Goal: Task Accomplishment & Management: Use online tool/utility

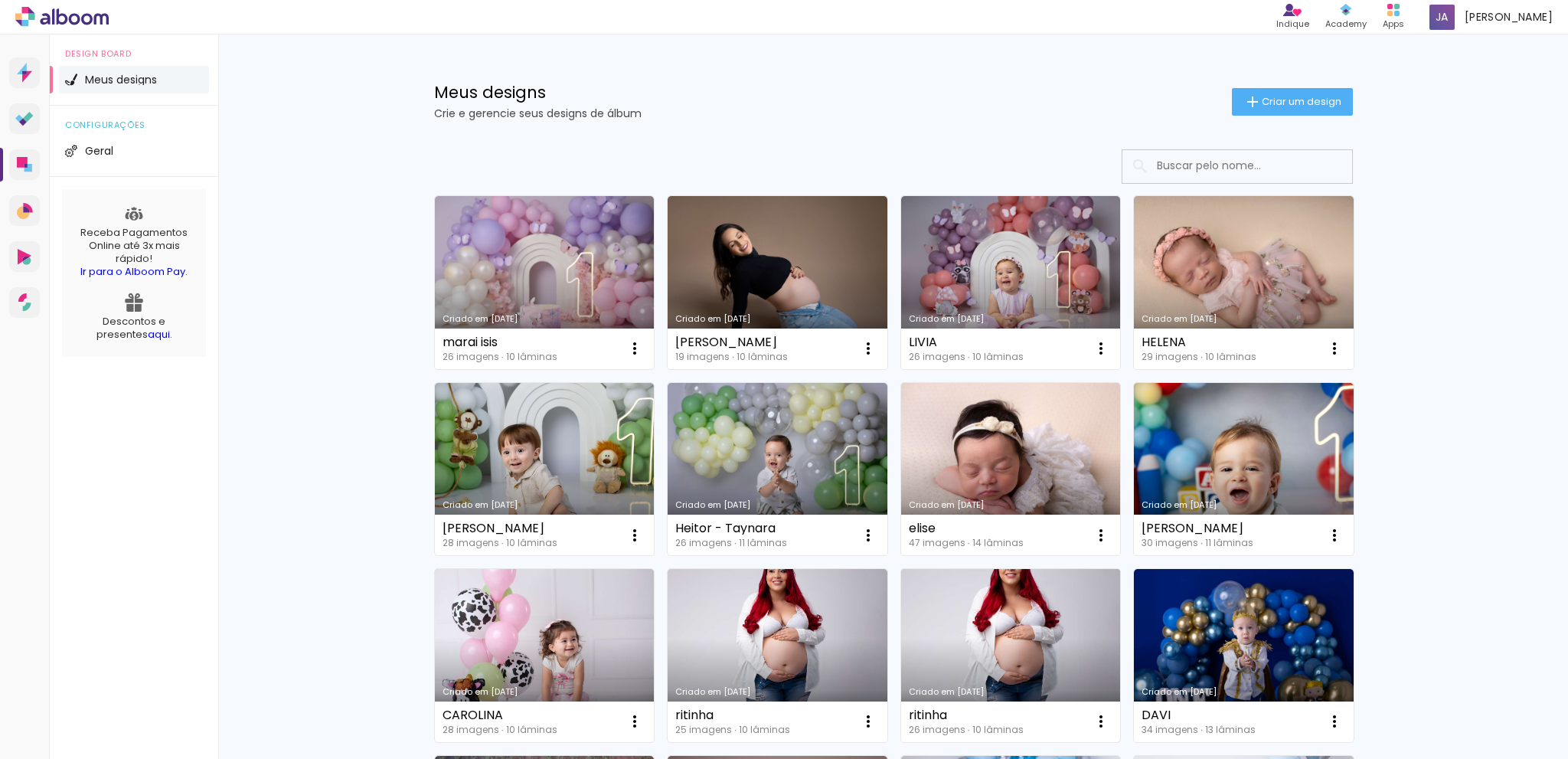
click at [971, 606] on link "Criado em 02/08/24" at bounding box center [1011, 655] width 220 height 173
click at [698, 294] on link "Criado em 05/06/25" at bounding box center [778, 282] width 220 height 173
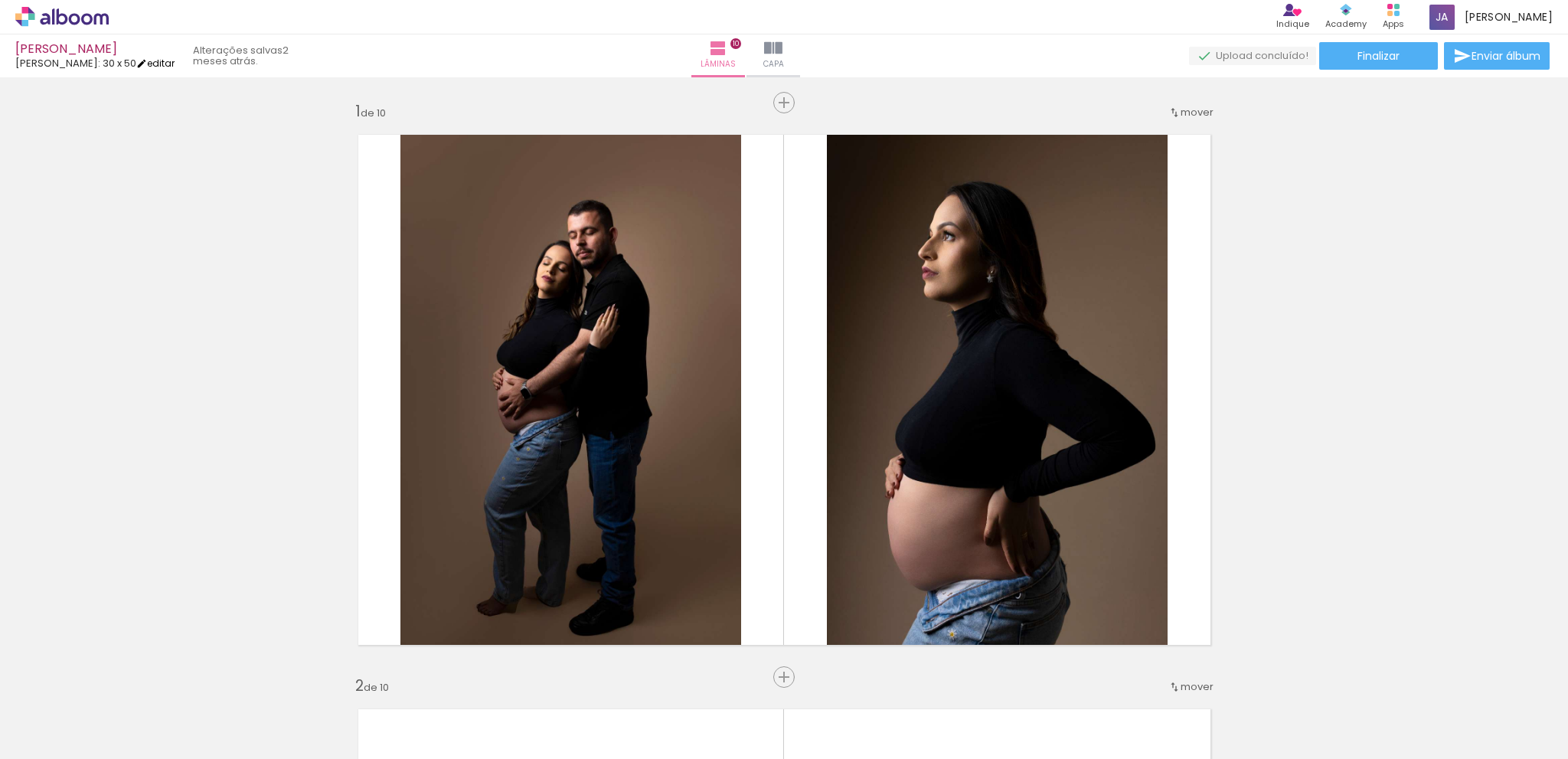
click at [137, 64] on iron-icon at bounding box center [142, 63] width 11 height 11
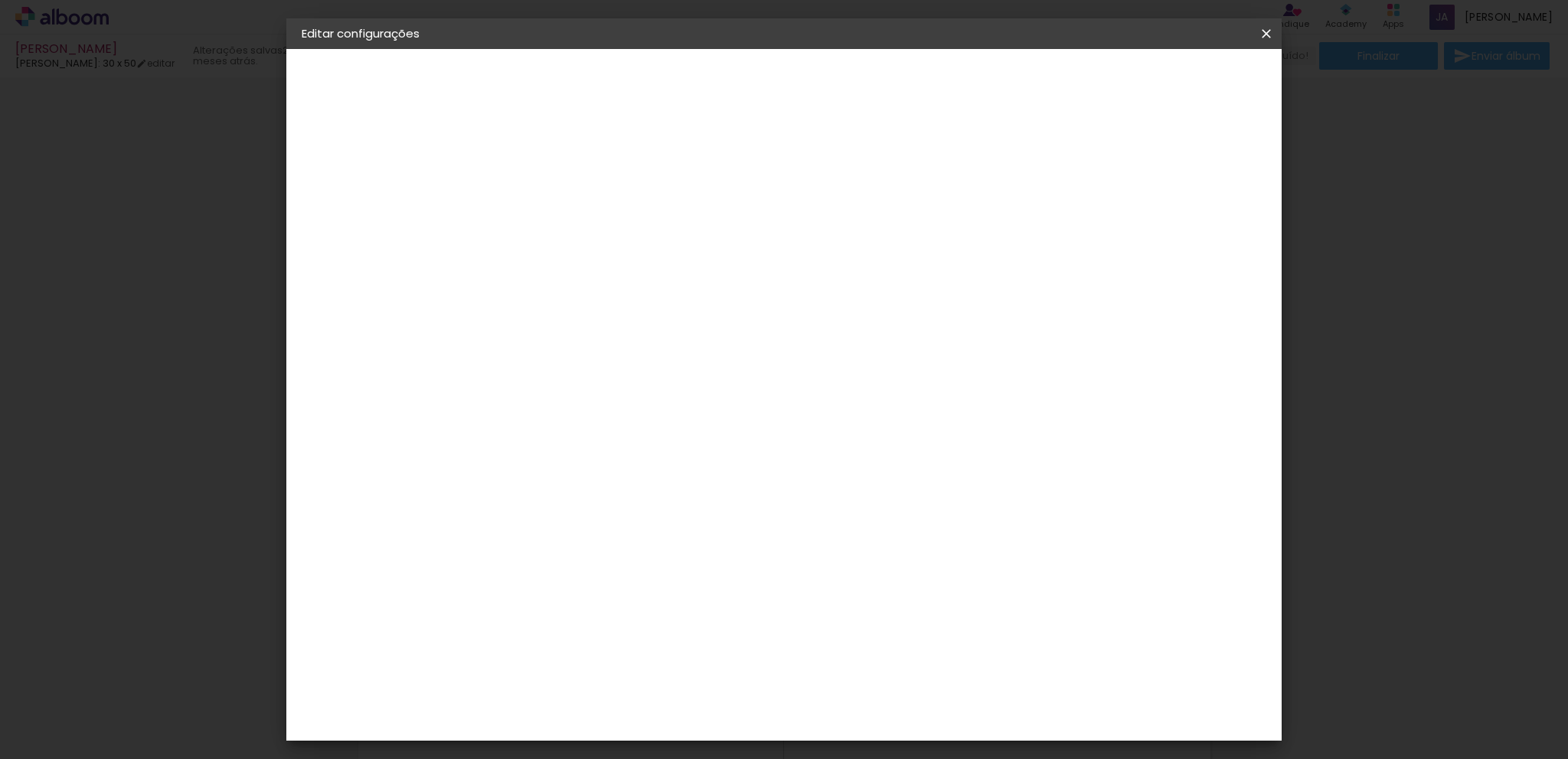
click at [340, 229] on span "30 x 50" at bounding box center [328, 224] width 38 height 11
click at [636, 251] on div "Escolha o tamanho" at bounding box center [591, 284] width 89 height 71
click at [636, 261] on div "Escolha o tamanho" at bounding box center [591, 284] width 89 height 71
click at [697, 179] on div "Opções disponíveis Encadernados Slim Book Tamanho Escolha o tamanho Modelo Esco…" at bounding box center [591, 114] width 212 height 130
click at [322, 186] on iron-icon at bounding box center [318, 189] width 18 height 18
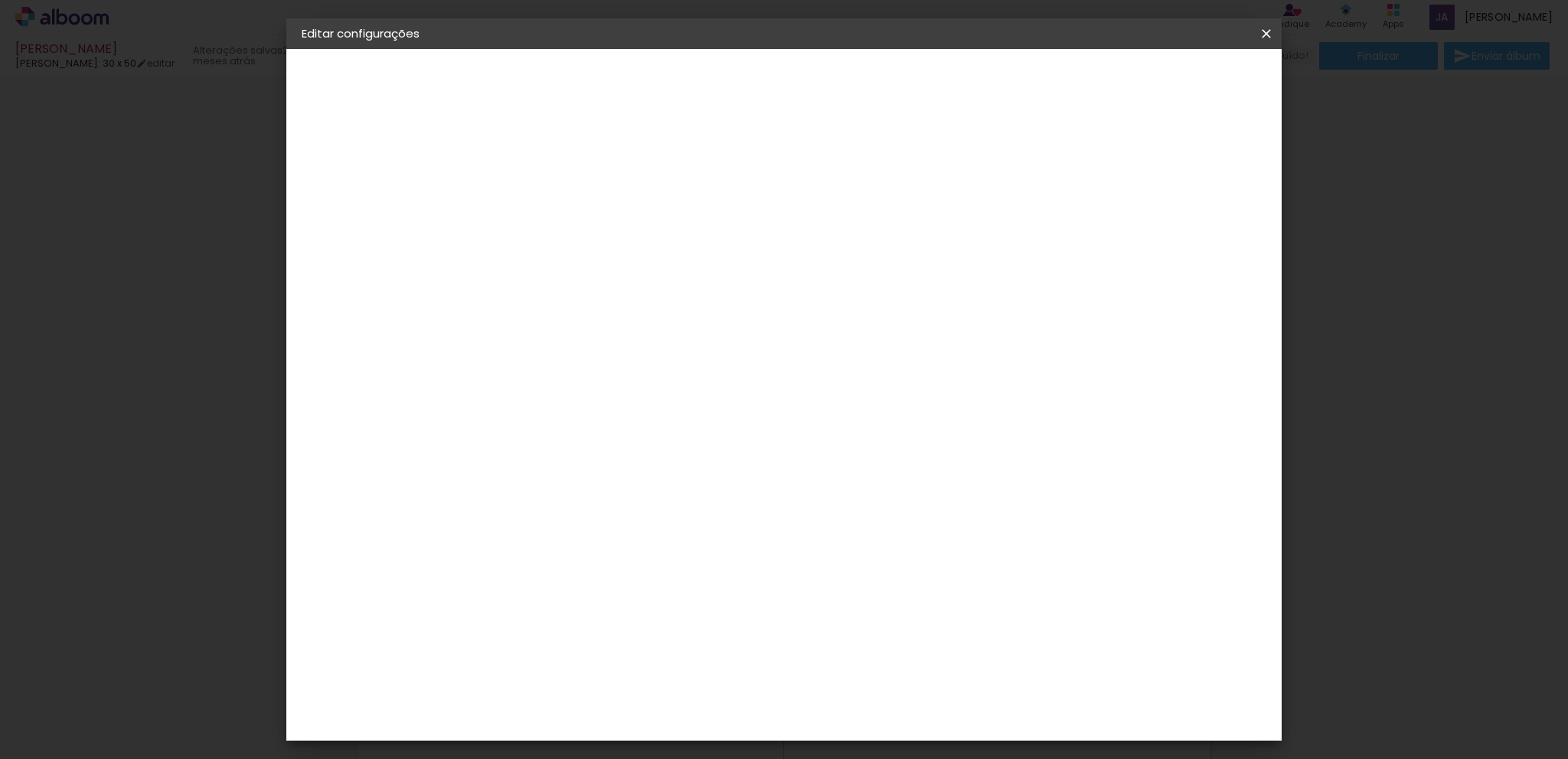
scroll to position [2221, 0]
click at [571, 513] on div "Luiz Fotógrafo" at bounding box center [593, 519] width 102 height 12
click at [838, 71] on paper-button "Avançar" at bounding box center [800, 81] width 75 height 26
click at [636, 249] on paper-input-container "Linha" at bounding box center [591, 268] width 89 height 39
click at [0, 0] on slot "Slim Book" at bounding box center [0, 0] width 0 height 0
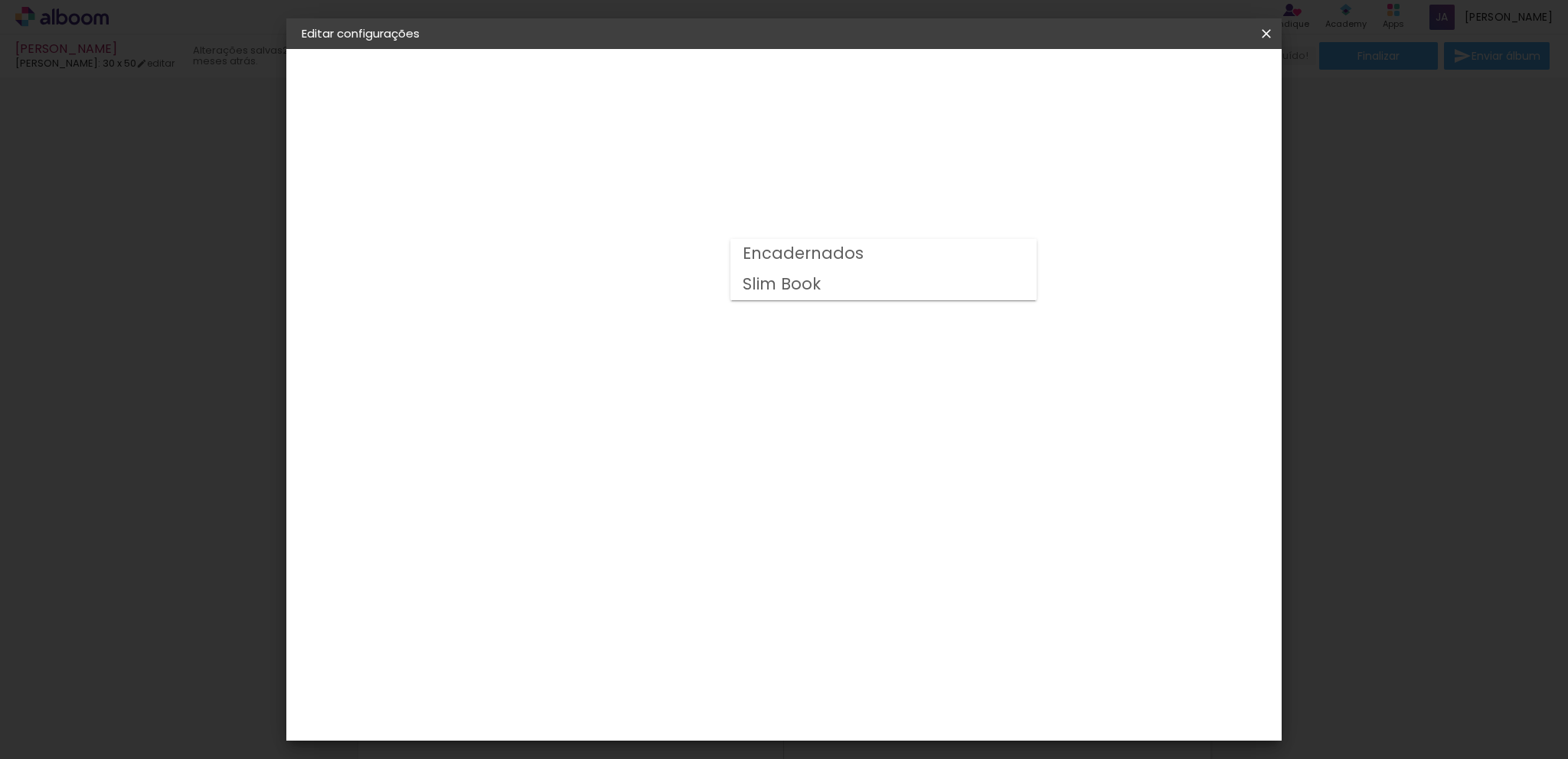
type input "Slim Book"
click at [712, 661] on span "20 × 25 cm" at bounding box center [684, 676] width 57 height 31
click at [801, 71] on paper-button "Avançar" at bounding box center [764, 81] width 75 height 26
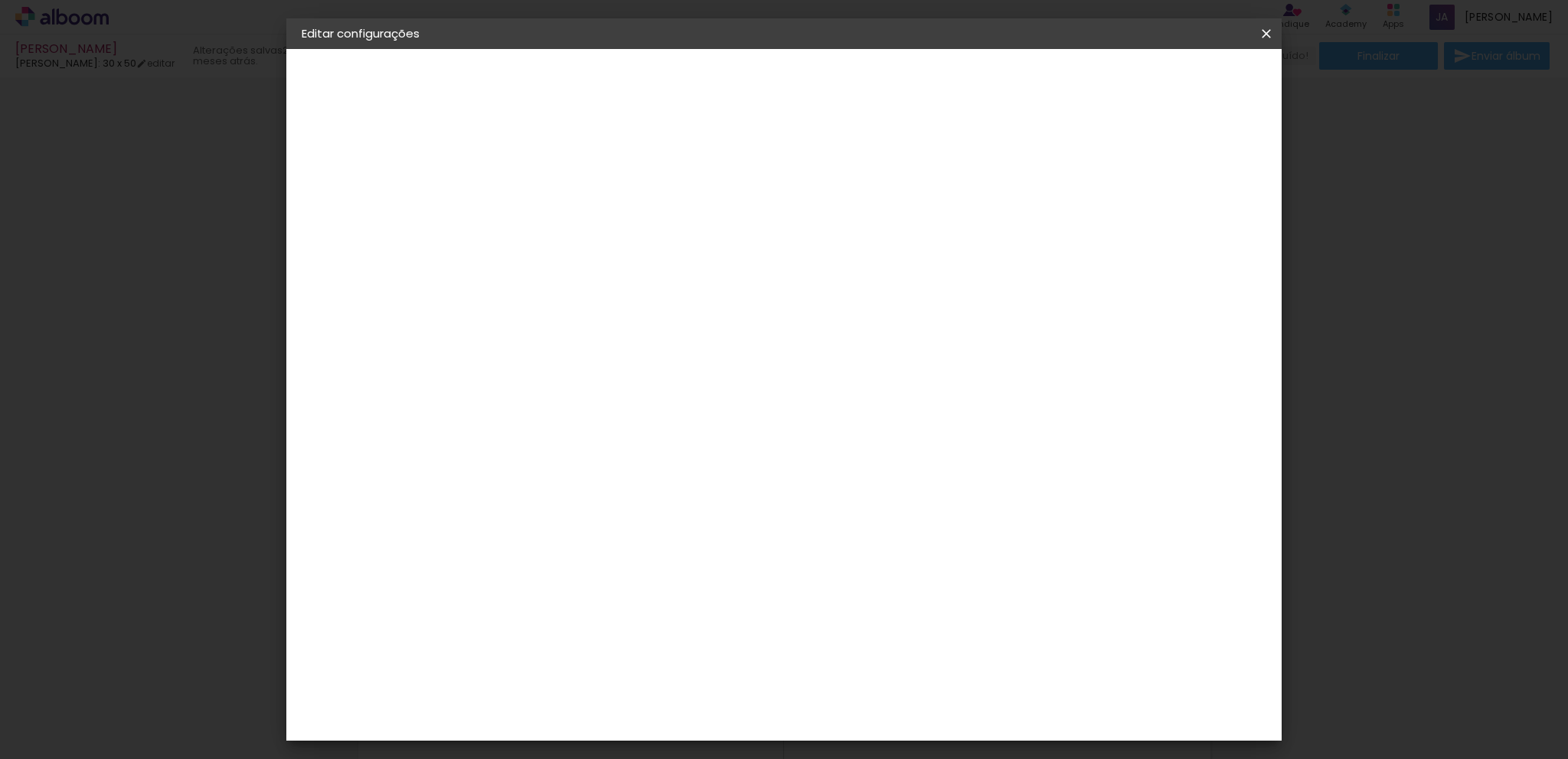
click at [1169, 80] on span "Salvar configurações" at bounding box center [1113, 81] width 114 height 11
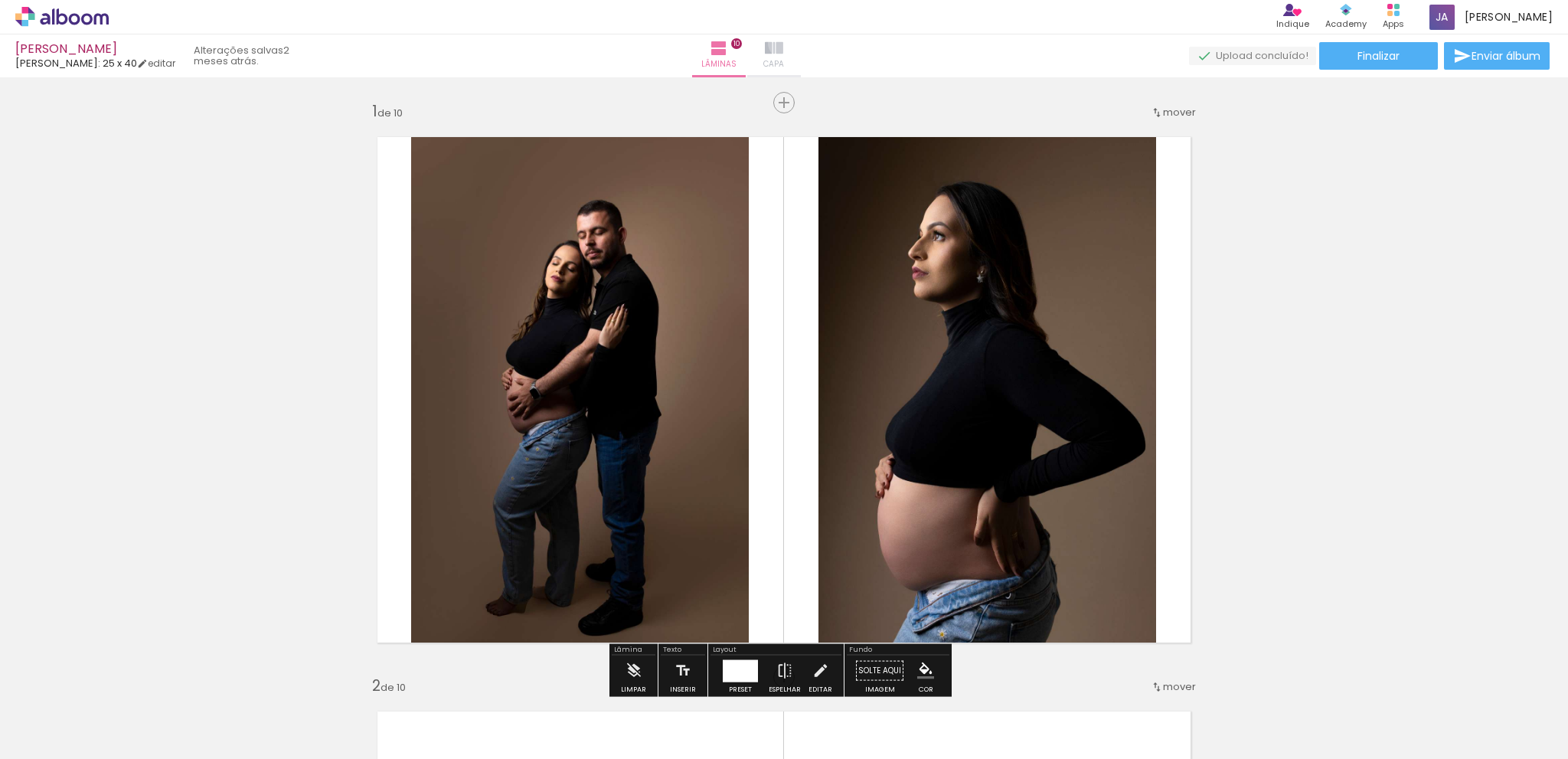
click at [800, 44] on paper-button "Capa" at bounding box center [775, 56] width 54 height 43
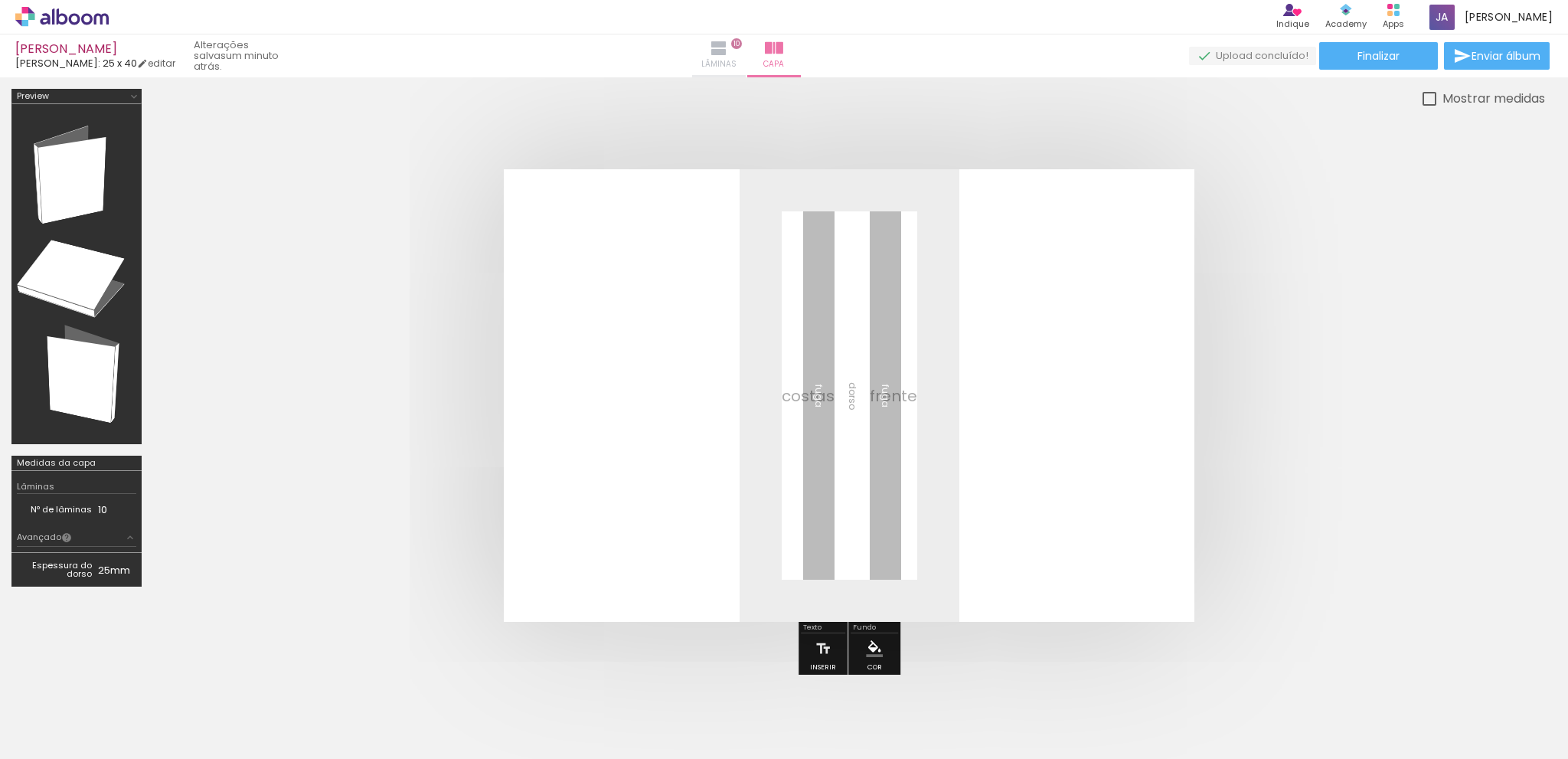
click at [728, 45] on iron-icon at bounding box center [719, 48] width 18 height 18
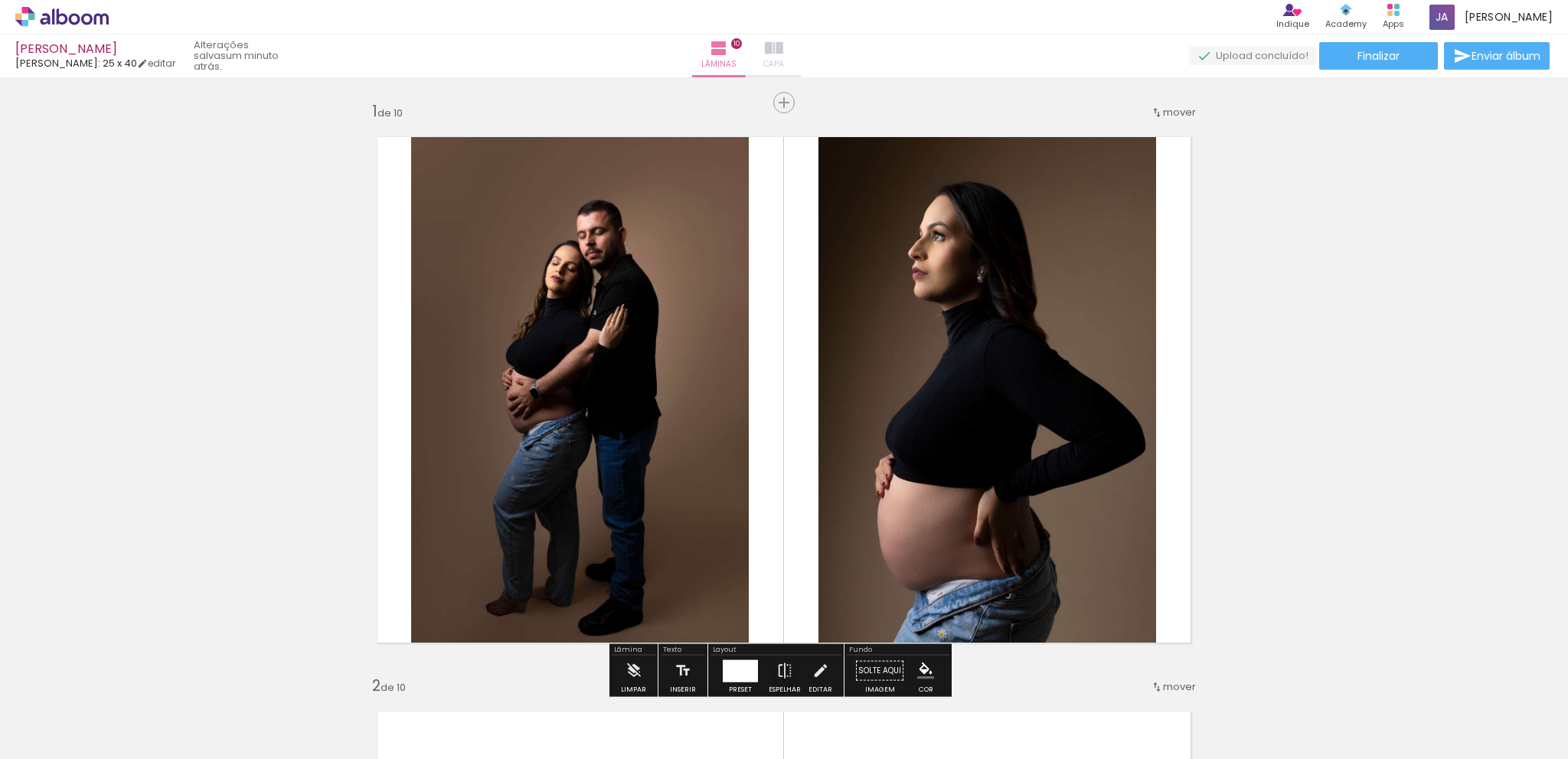
click at [784, 49] on iron-icon at bounding box center [774, 48] width 18 height 18
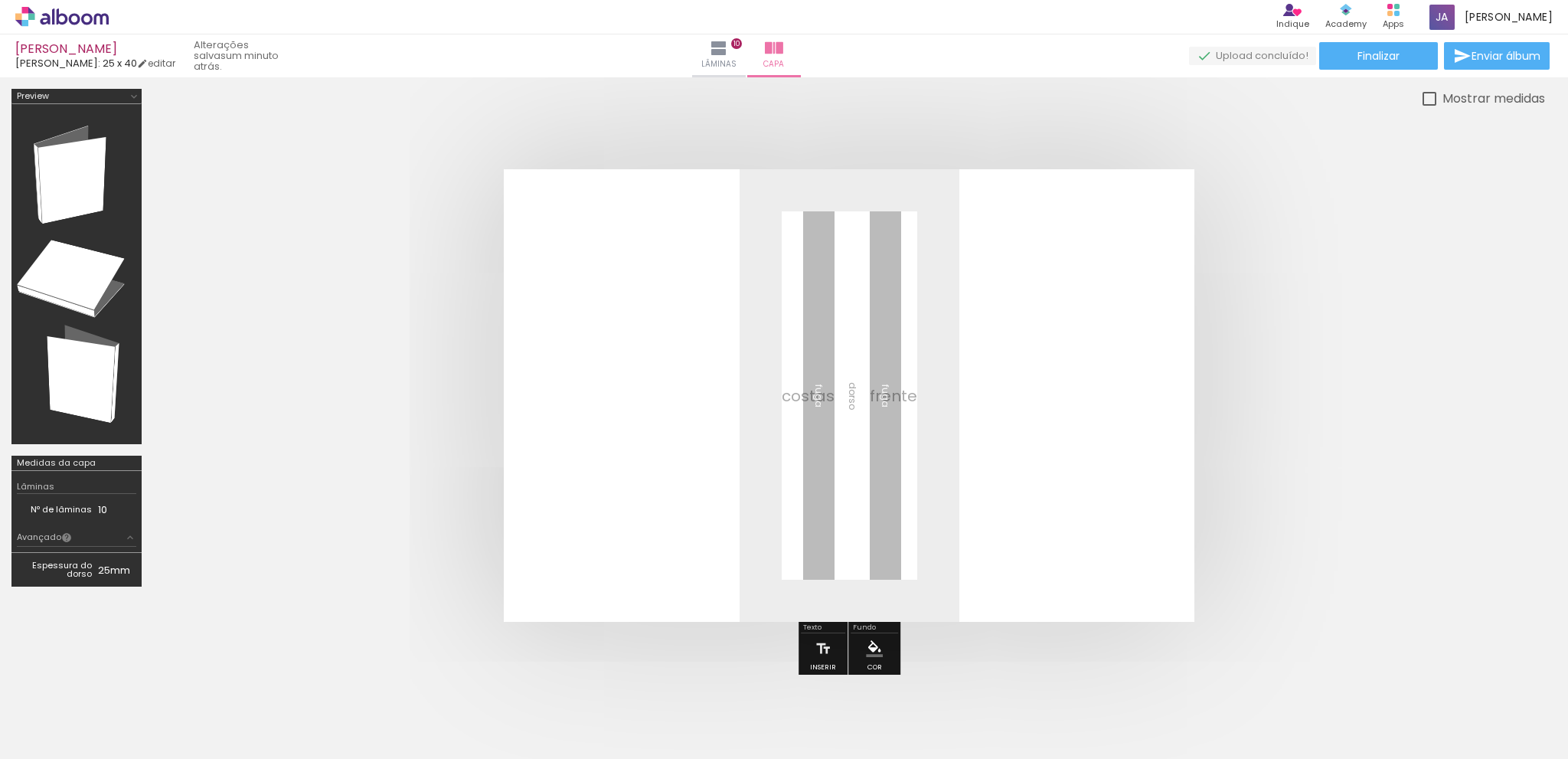
click at [1431, 94] on div at bounding box center [1429, 99] width 14 height 14
type paper-checkbox "on"
click at [129, 94] on iron-icon at bounding box center [134, 97] width 12 height 12
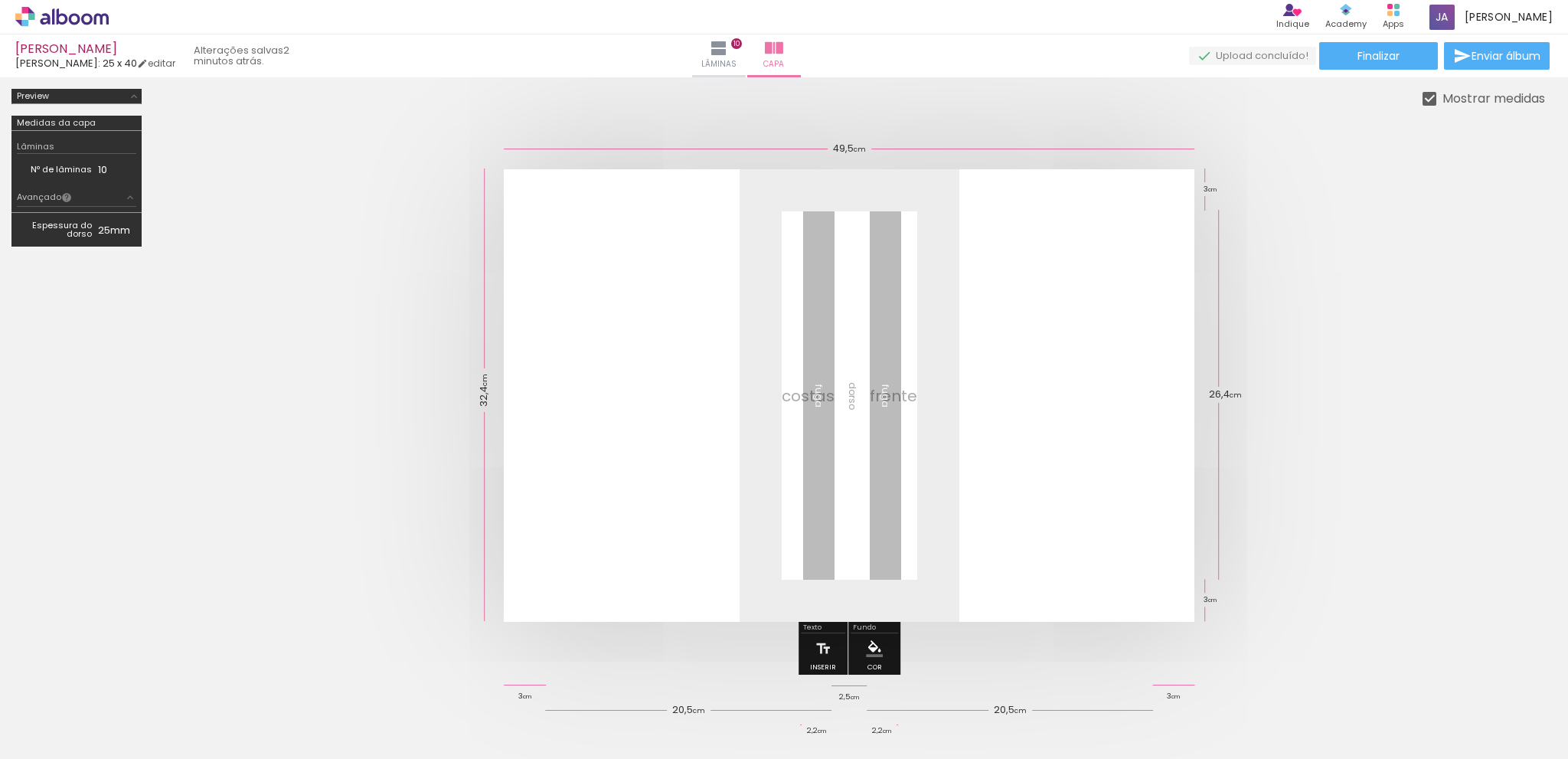
click at [134, 94] on iron-icon at bounding box center [134, 97] width 12 height 12
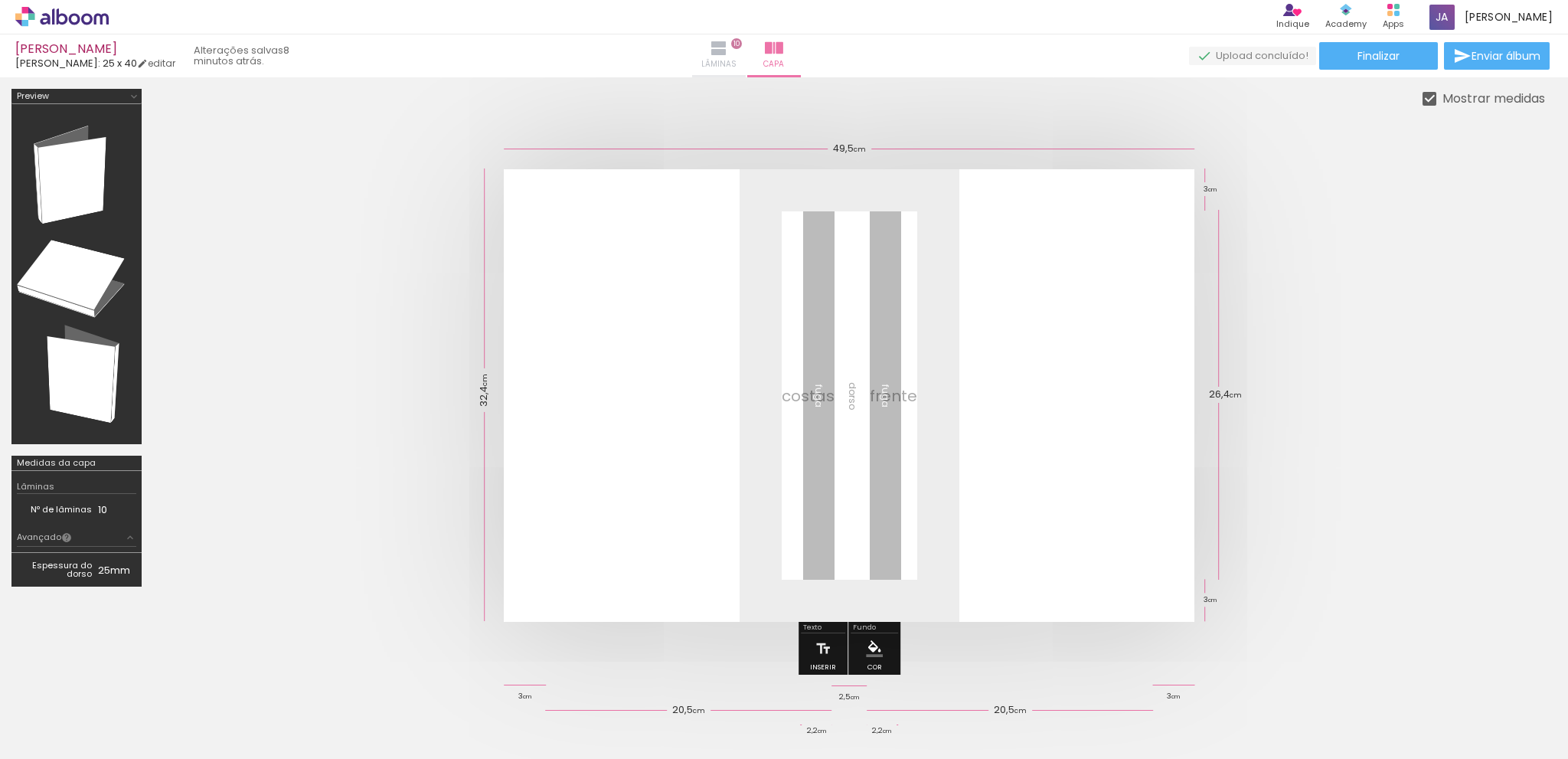
click at [728, 55] on iron-icon at bounding box center [719, 48] width 18 height 18
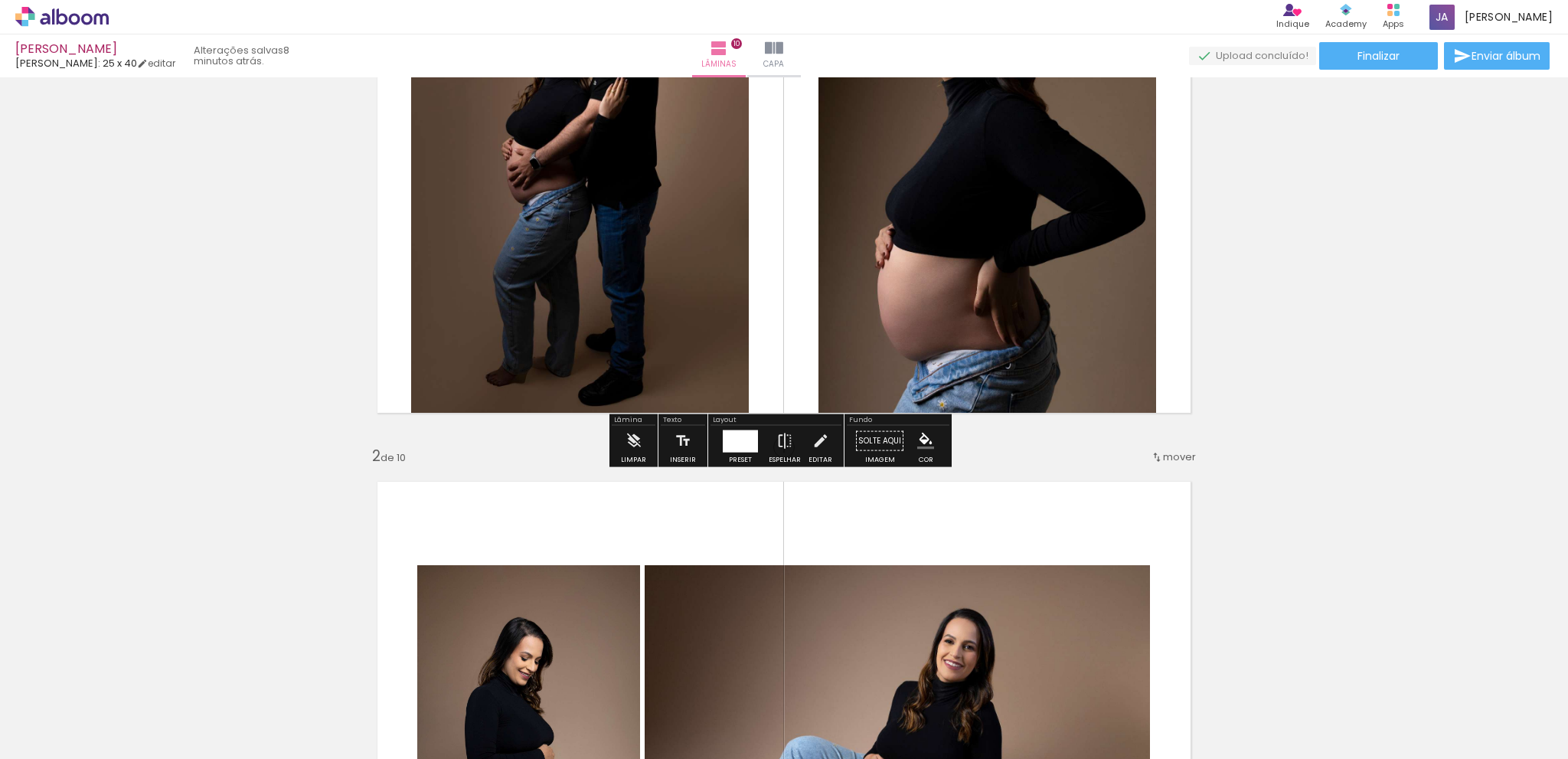
scroll to position [77, 0]
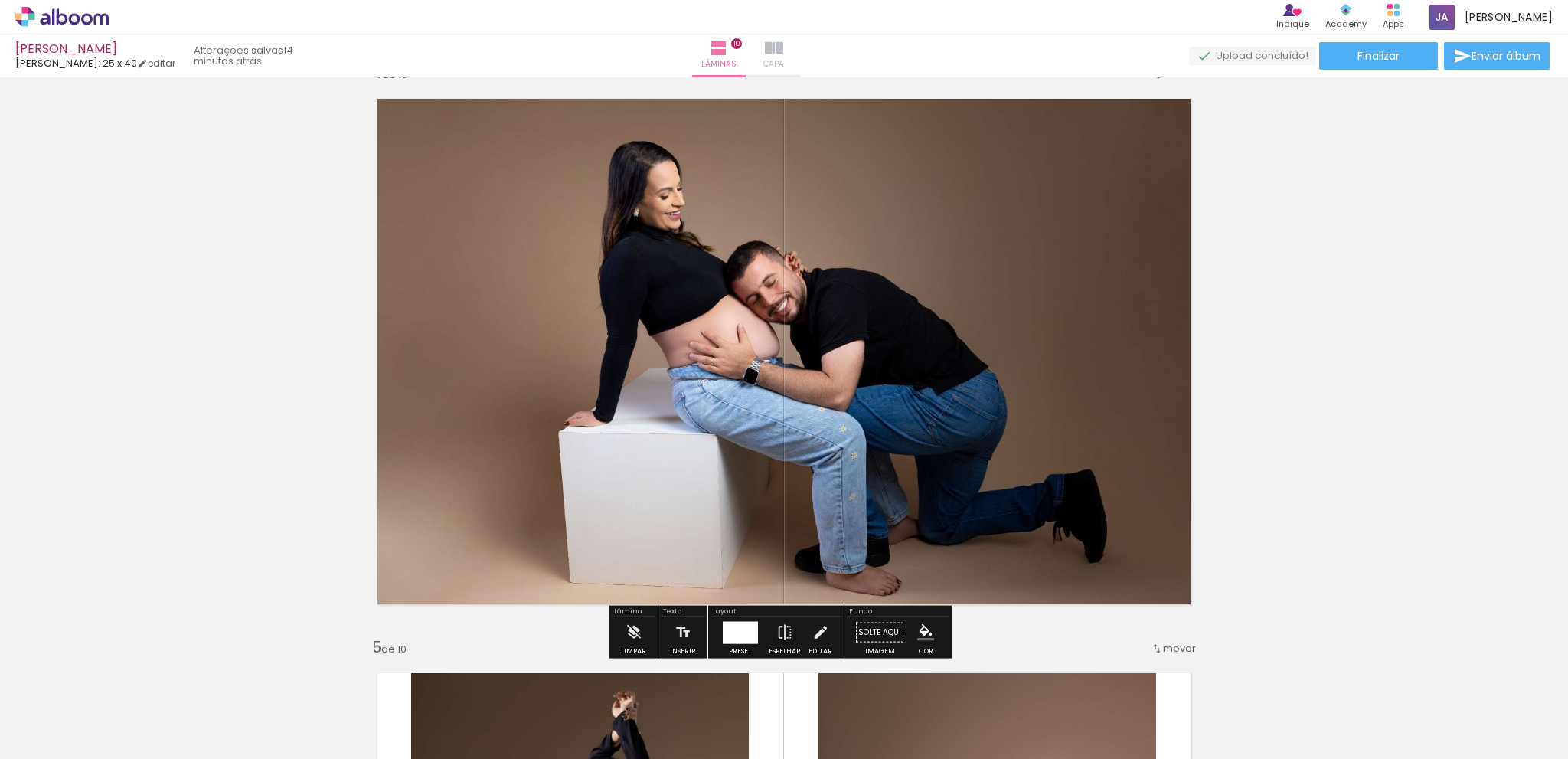
click at [784, 48] on iron-icon at bounding box center [774, 48] width 18 height 18
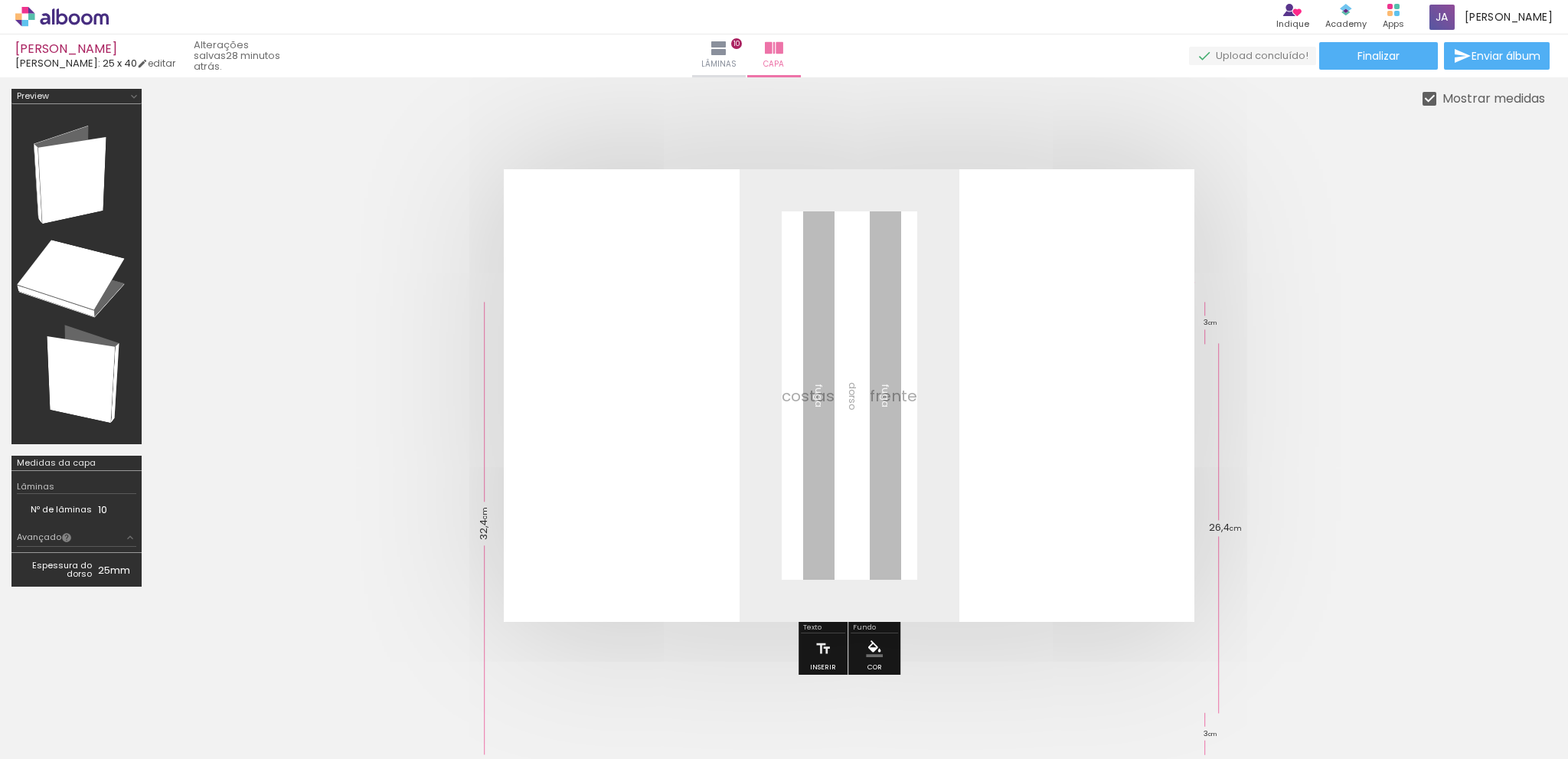
click at [0, 751] on div "Biblioteca 19 fotos Todas as fotos Não utilizadas Adicionar Fotos" at bounding box center [0, 711] width 0 height 96
click at [38, 743] on span "Adicionar Fotos" at bounding box center [54, 738] width 46 height 17
click at [0, 0] on input "file" at bounding box center [0, 0] width 0 height 0
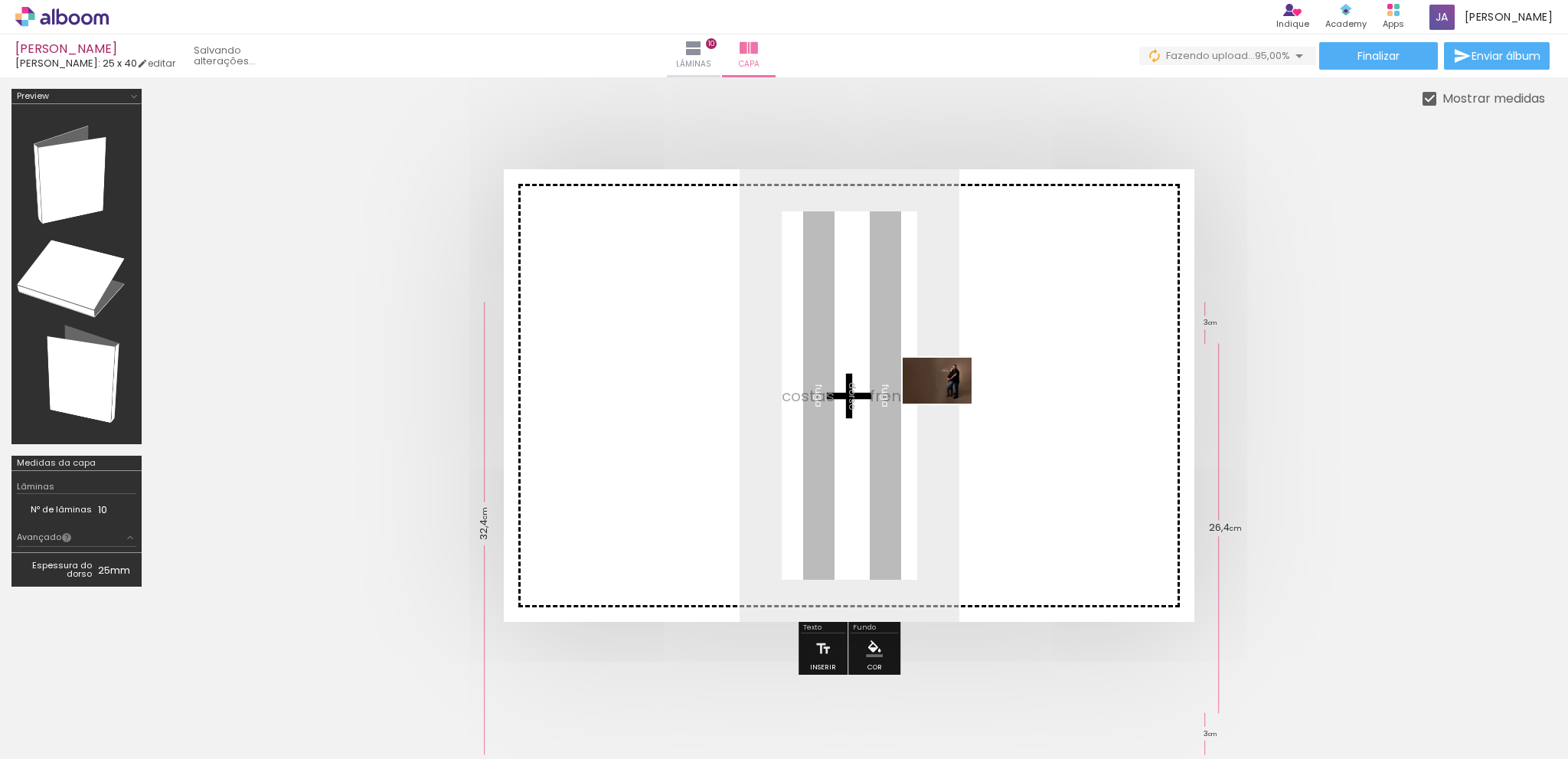
drag, startPoint x: 1508, startPoint y: 713, endPoint x: 948, endPoint y: 402, distance: 640.6
click at [948, 402] on quentale-workspace at bounding box center [784, 380] width 1568 height 759
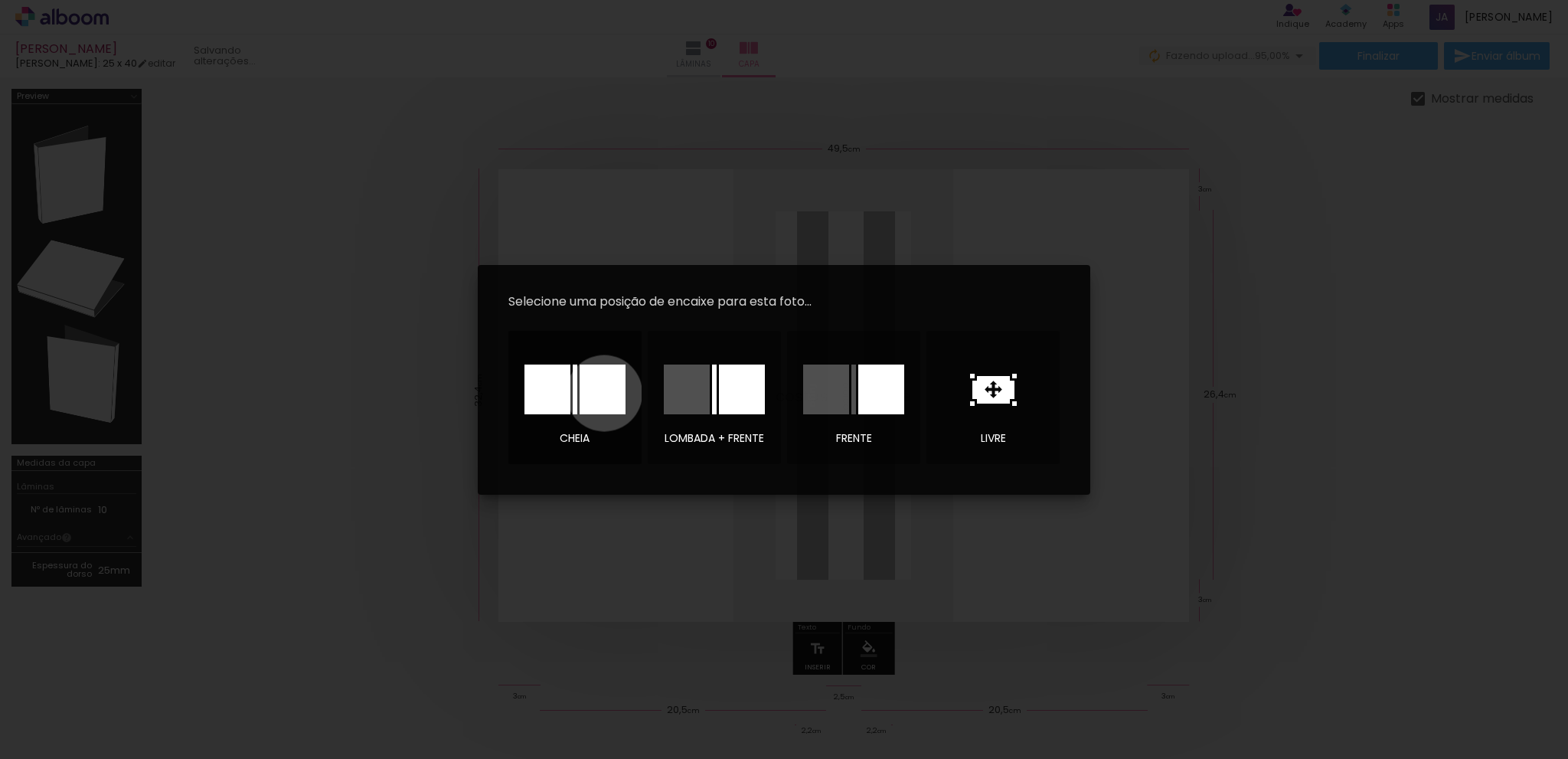
click at [603, 393] on div at bounding box center [603, 389] width 46 height 50
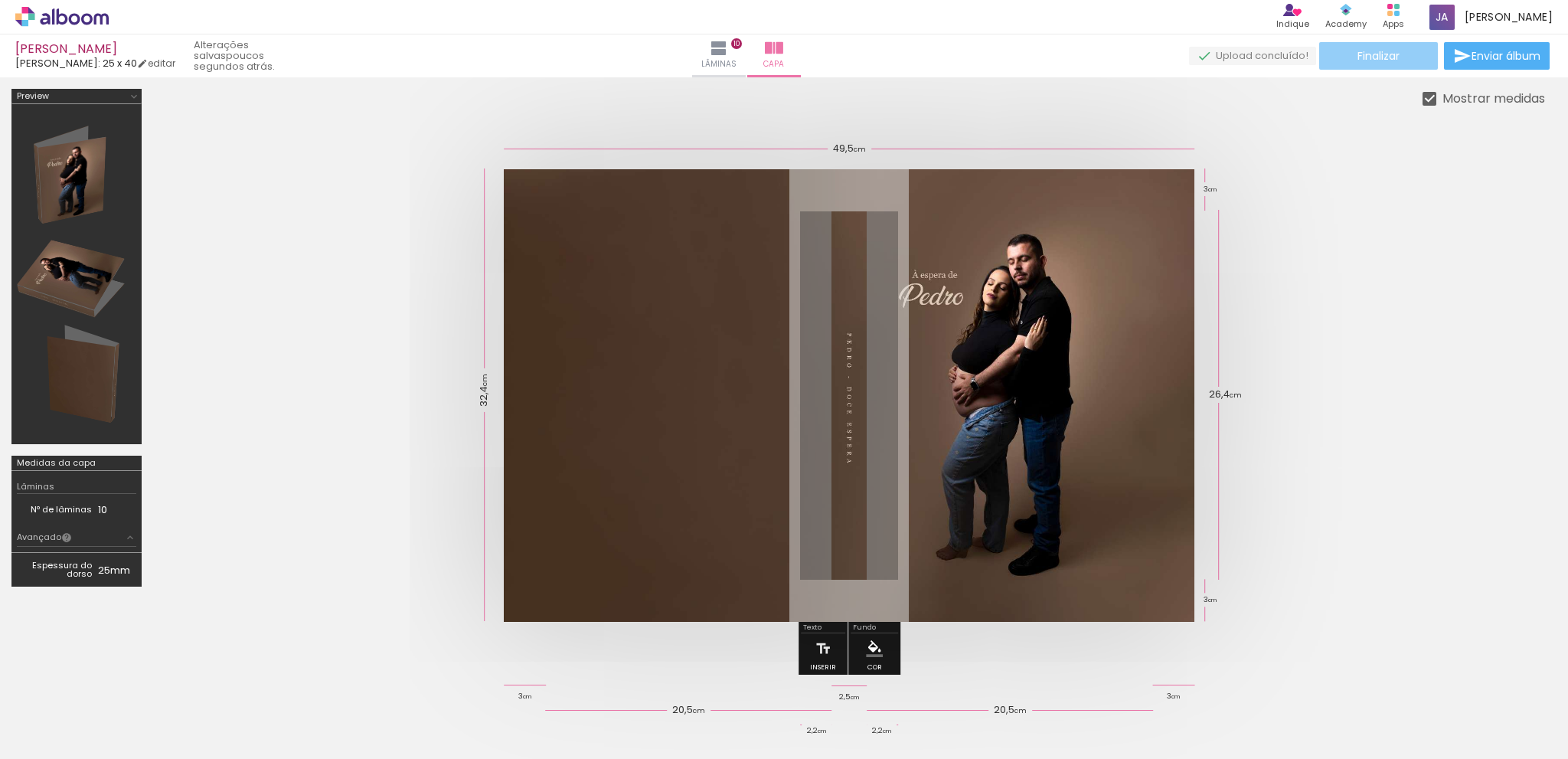
click at [1357, 51] on span "Finalizar" at bounding box center [1378, 56] width 42 height 11
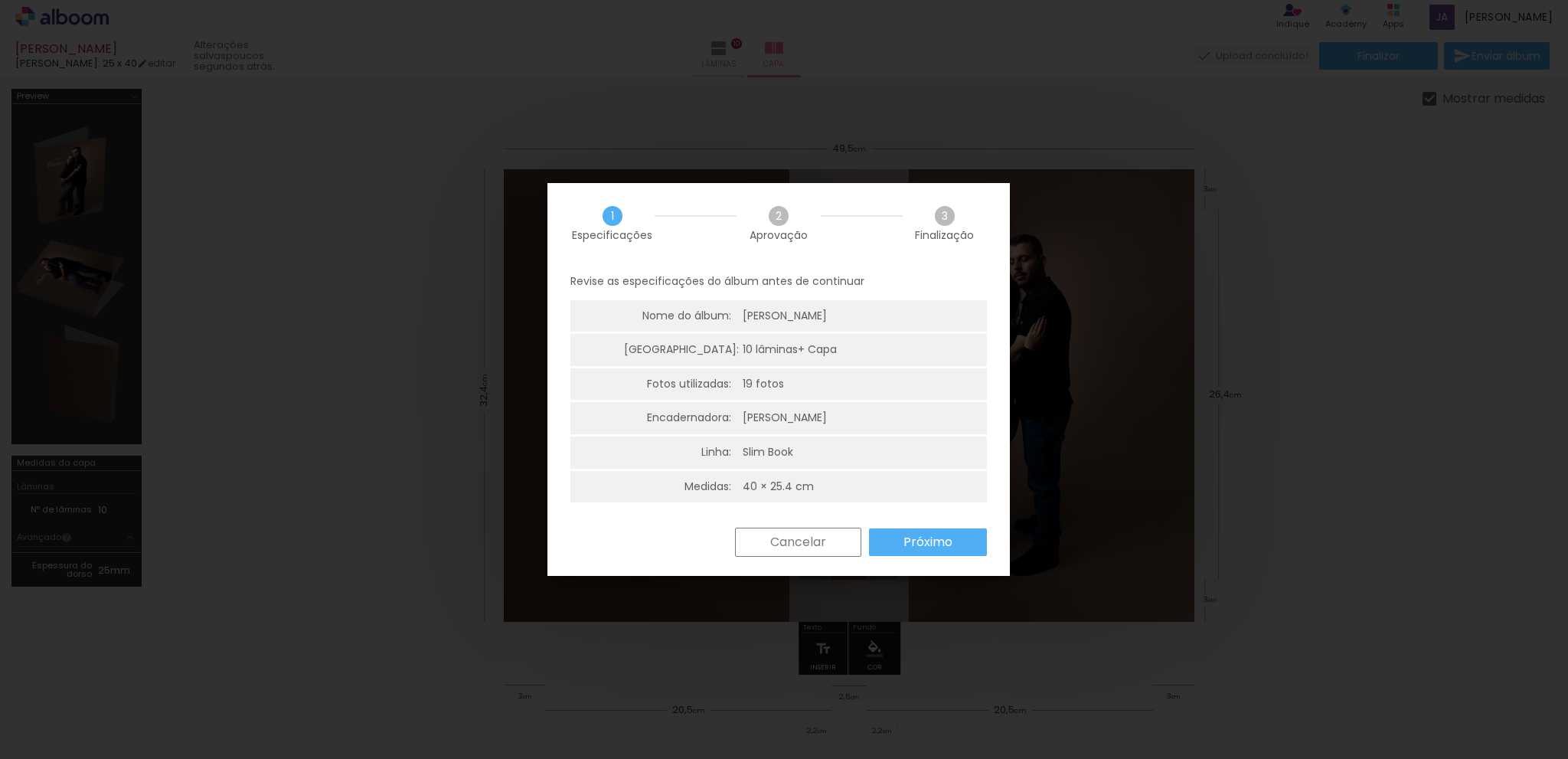
click at [0, 0] on slot "Próximo" at bounding box center [0, 0] width 0 height 0
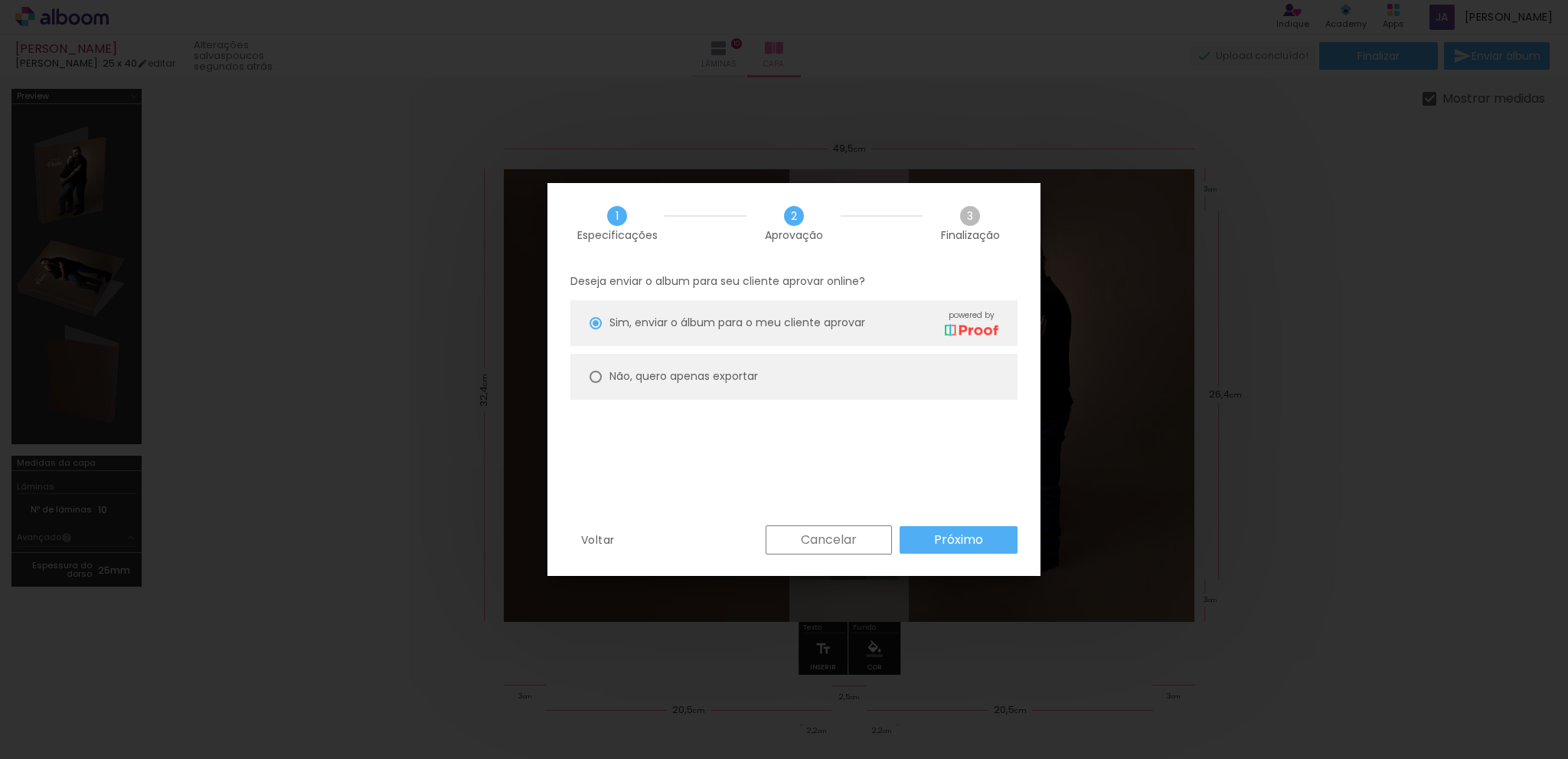
click at [0, 0] on slot "Próximo" at bounding box center [0, 0] width 0 height 0
